Goal: Information Seeking & Learning: Learn about a topic

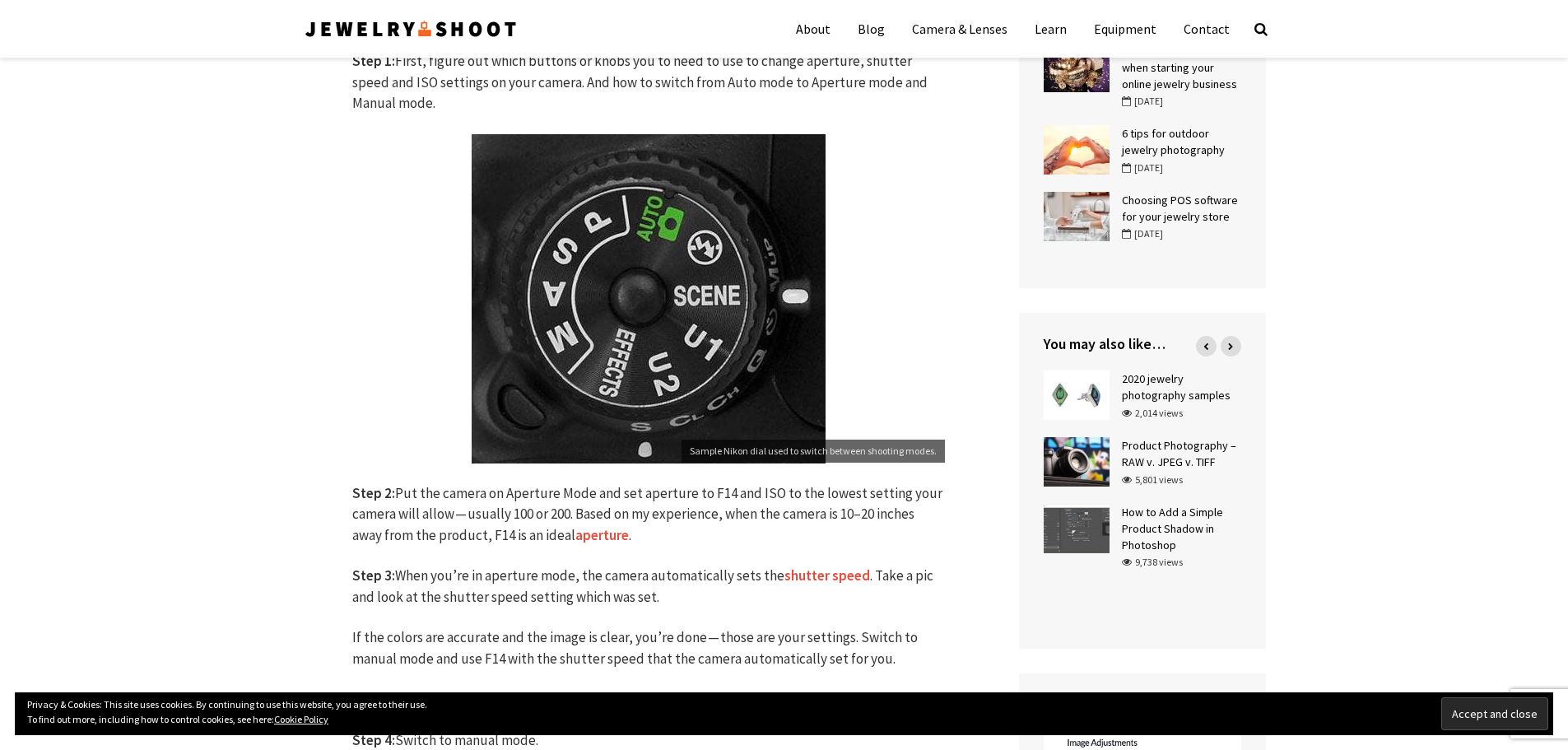
scroll to position [741, 0]
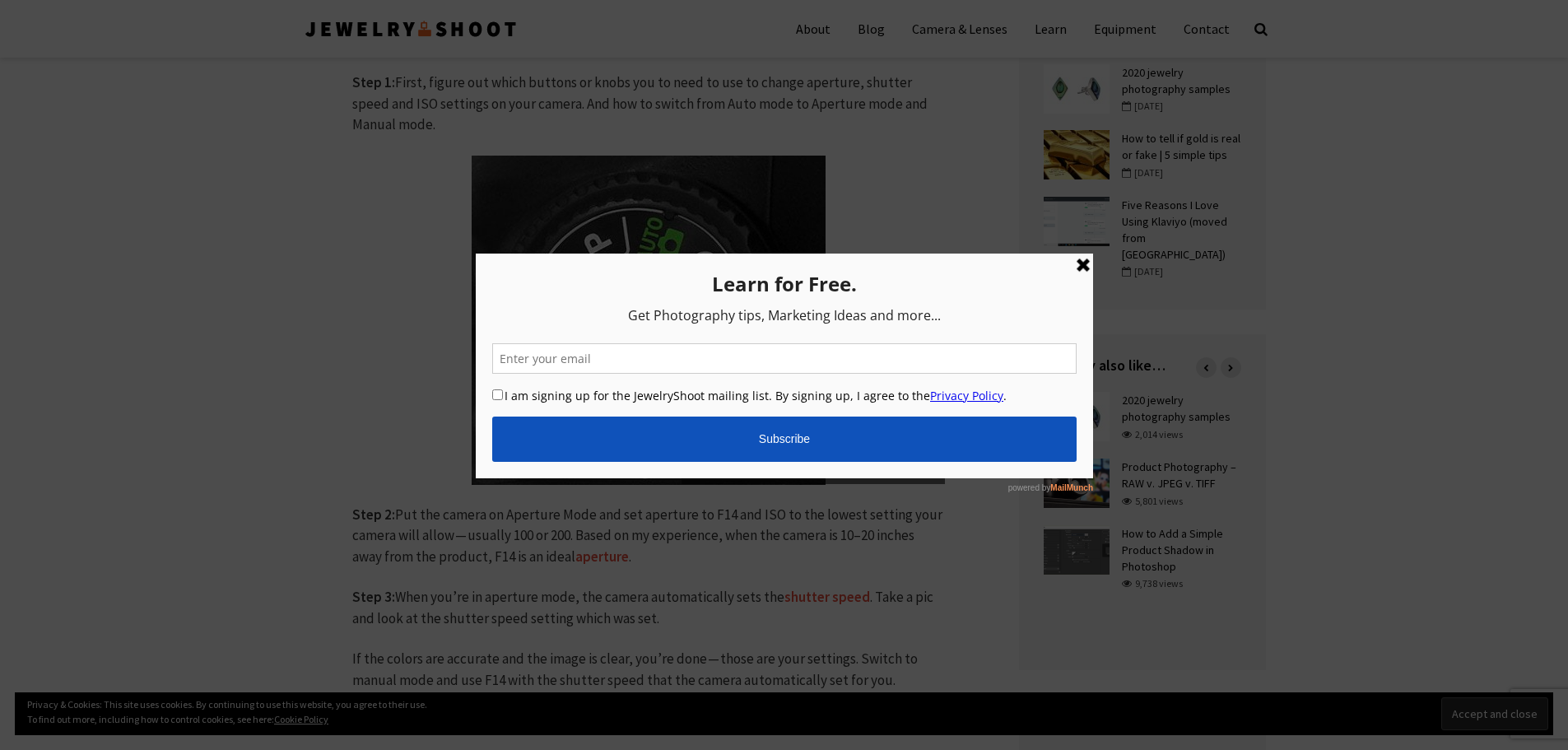
drag, startPoint x: 1085, startPoint y: 266, endPoint x: 1624, endPoint y: 422, distance: 561.1
click at [1085, 266] on link at bounding box center [1082, 265] width 20 height 20
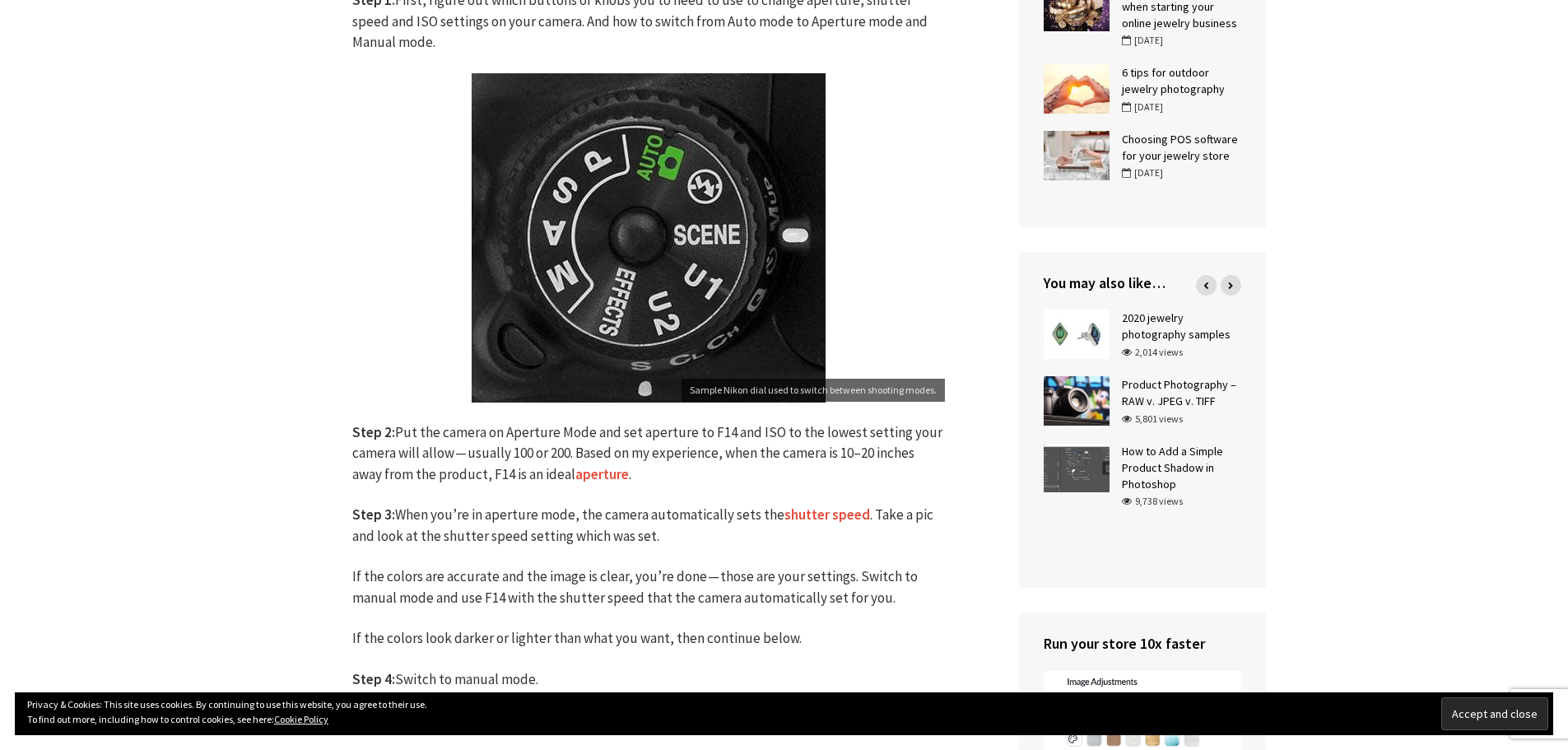
scroll to position [906, 0]
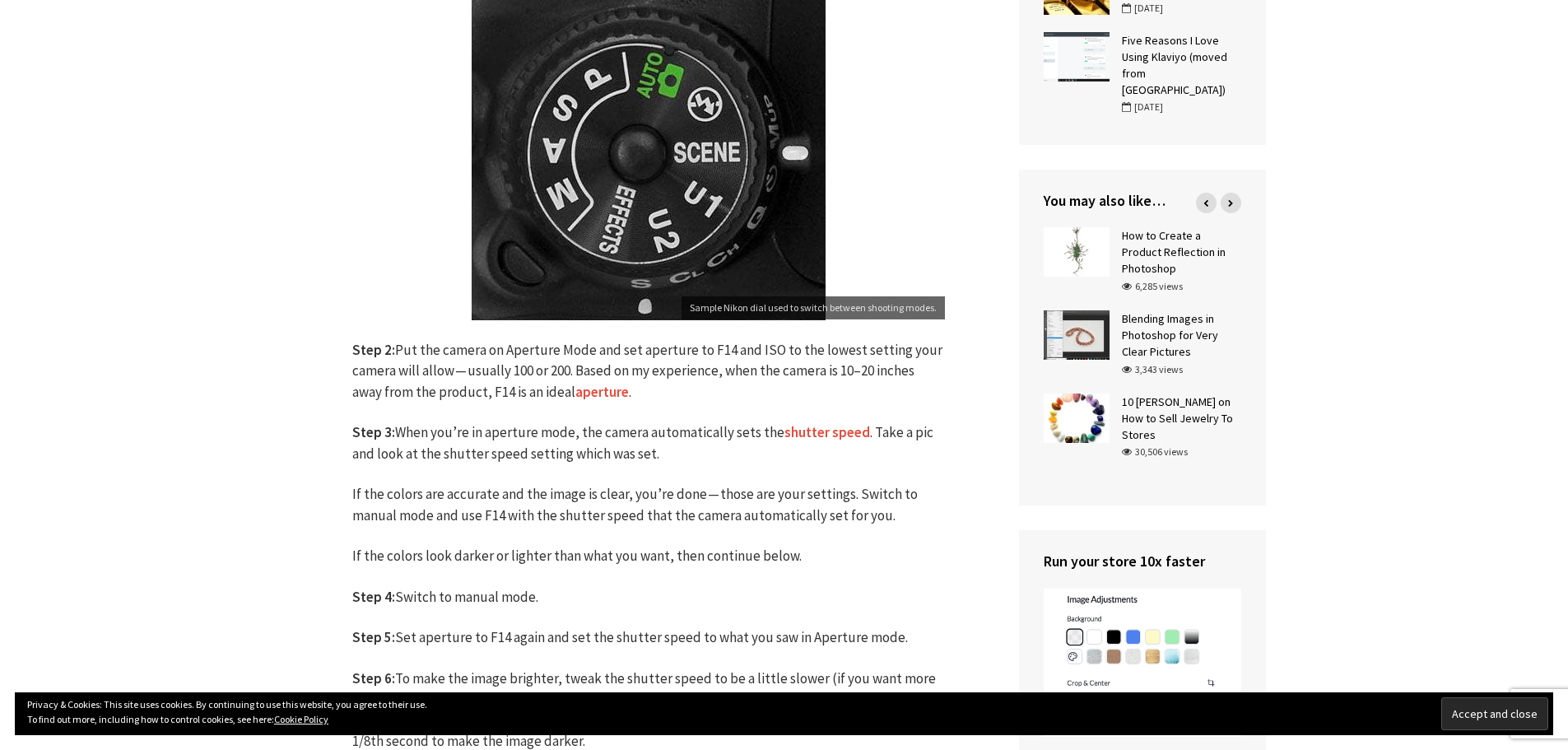
click at [822, 433] on link "shutter speed" at bounding box center [827, 432] width 86 height 19
